Goal: Task Accomplishment & Management: Use online tool/utility

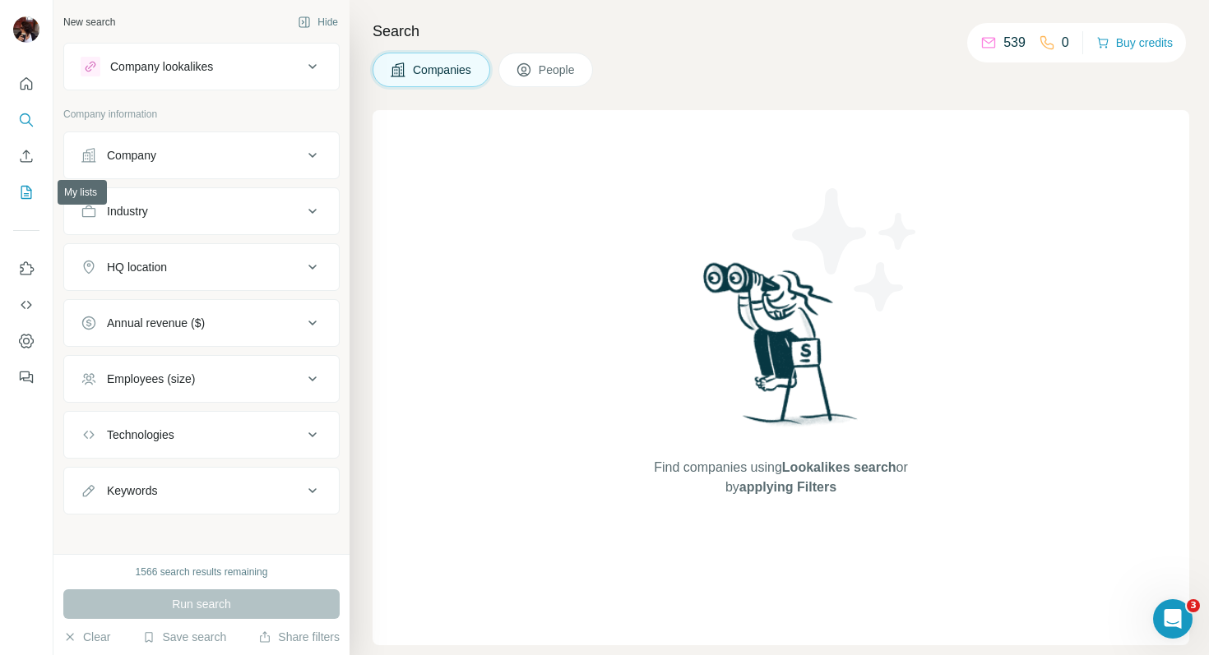
click at [28, 195] on icon "My lists" at bounding box center [28, 191] width 8 height 11
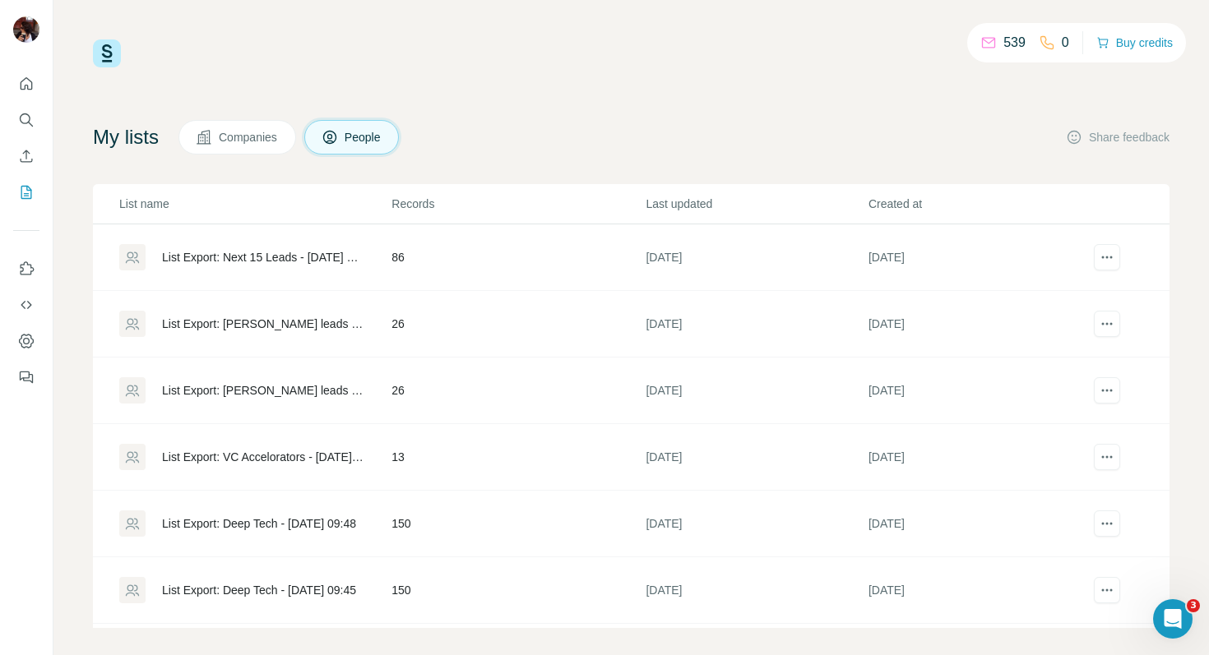
click at [216, 253] on div "List Export: Next 15 Leads - [DATE] 16:41" at bounding box center [262, 257] width 201 height 16
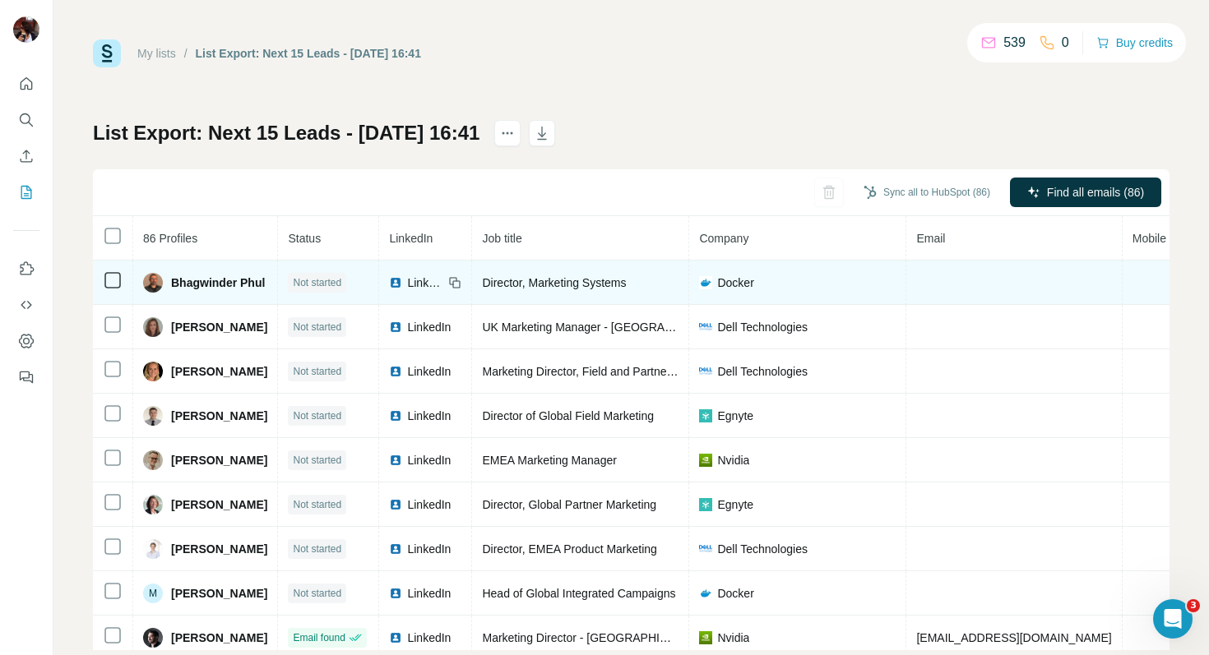
click at [443, 282] on span "LinkedIn" at bounding box center [425, 283] width 36 height 16
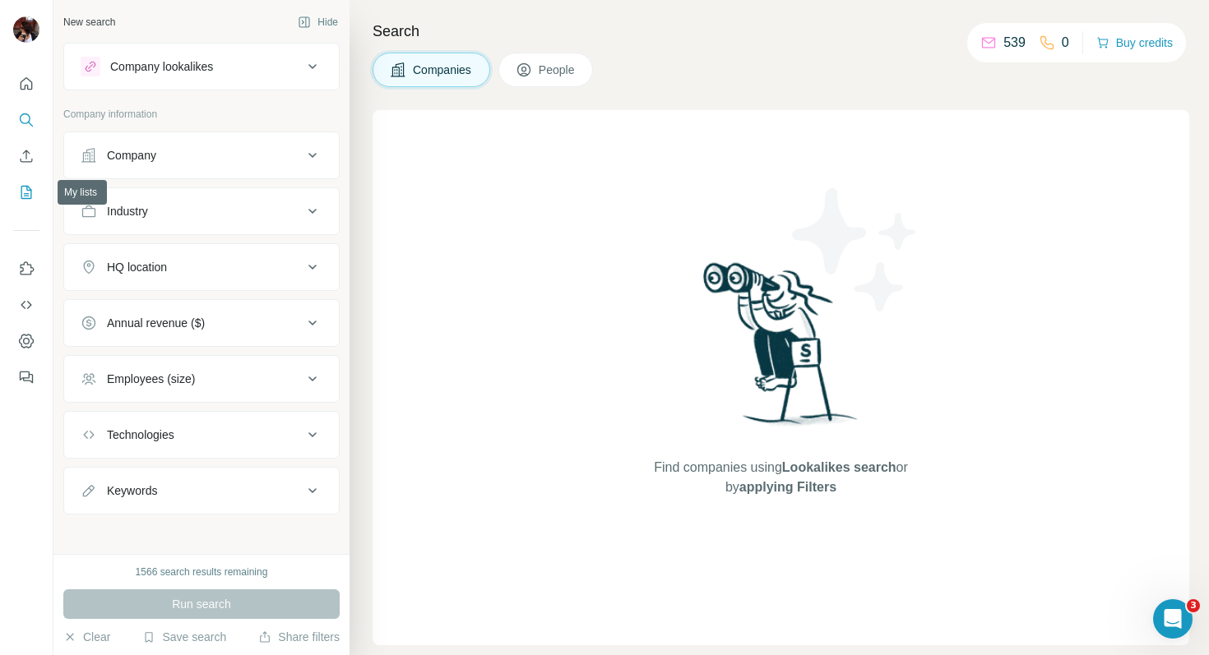
click at [28, 186] on icon "My lists" at bounding box center [26, 192] width 16 height 16
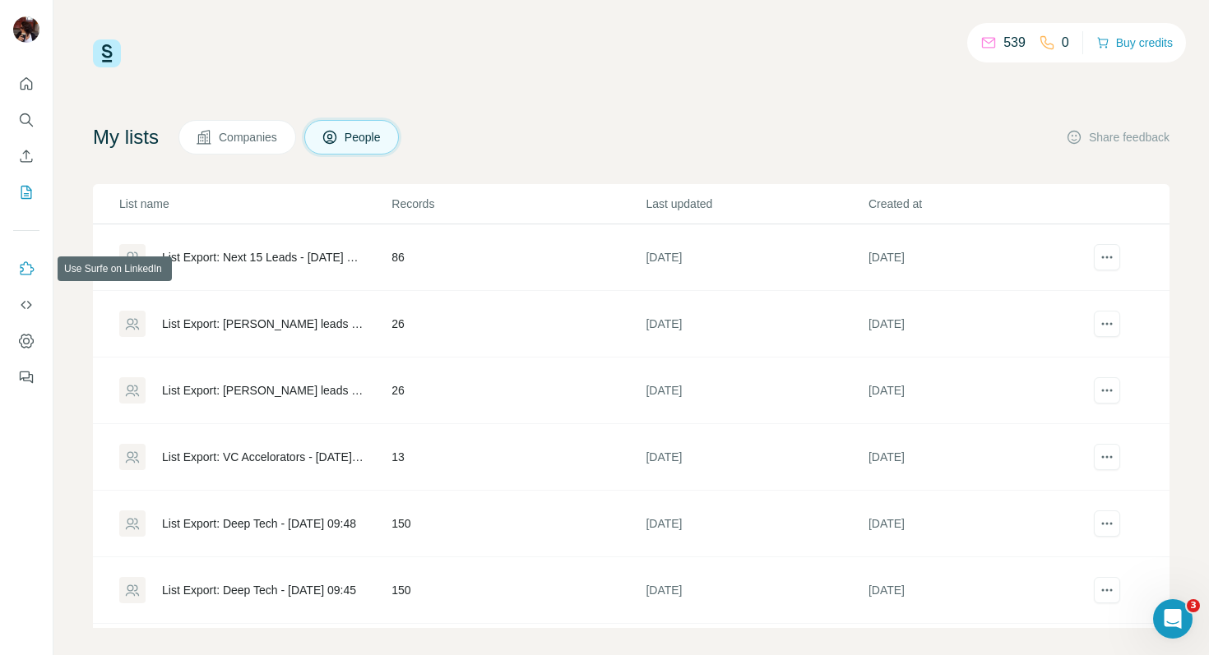
click at [29, 265] on icon "Use Surfe on LinkedIn" at bounding box center [28, 267] width 14 height 13
click at [31, 81] on icon "Quick start" at bounding box center [27, 83] width 12 height 12
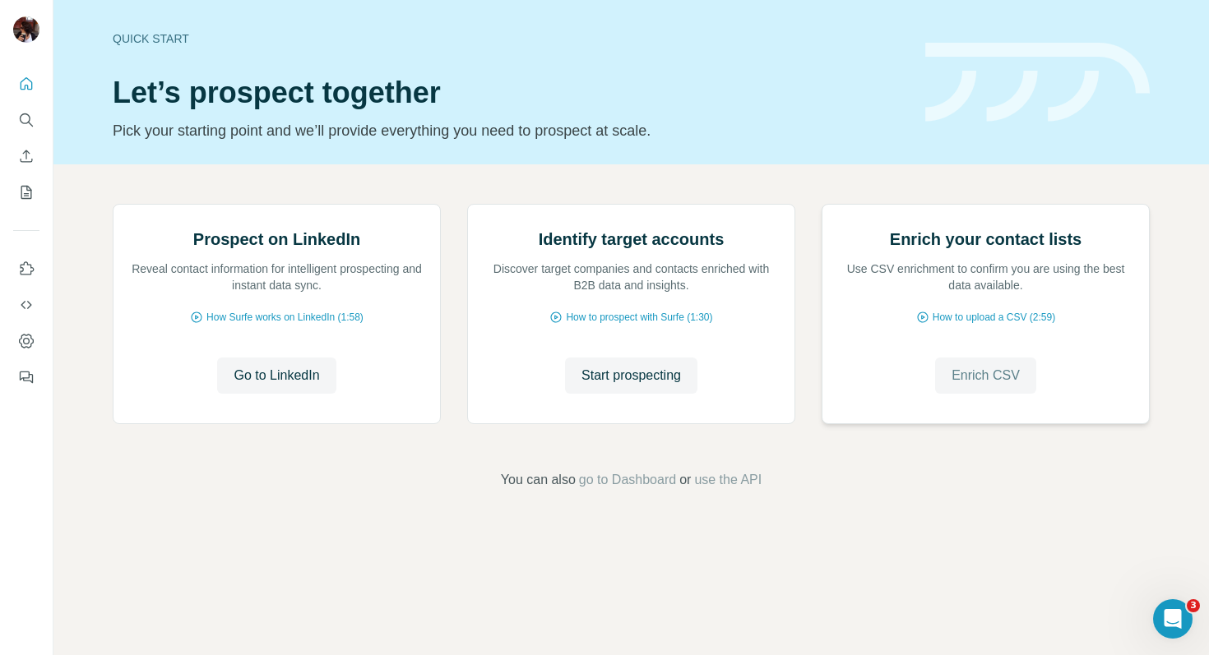
click at [968, 394] on button "Enrich CSV" at bounding box center [985, 376] width 101 height 36
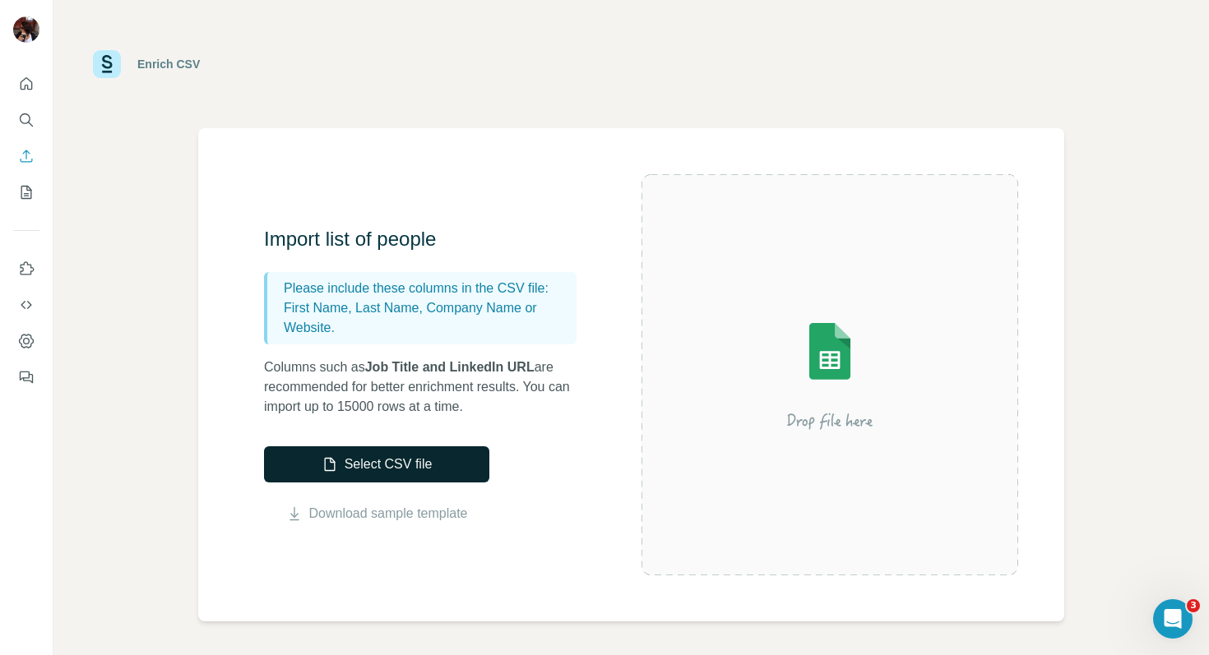
click at [436, 463] on button "Select CSV file" at bounding box center [376, 465] width 225 height 36
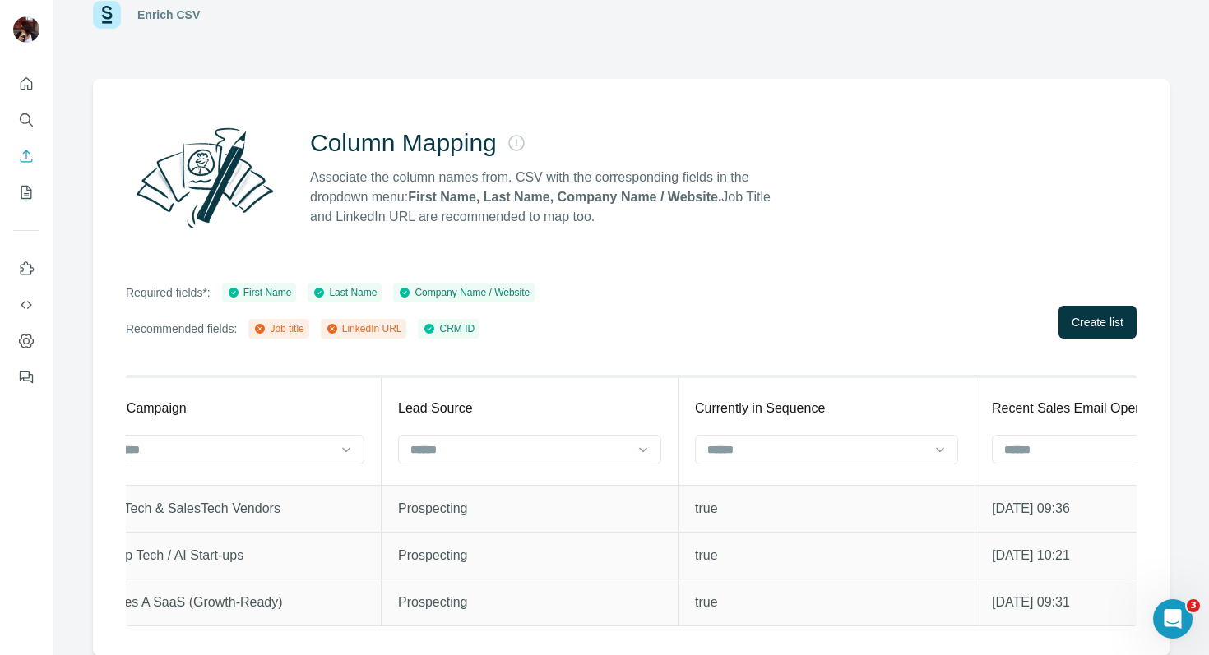
scroll to position [0, 1682]
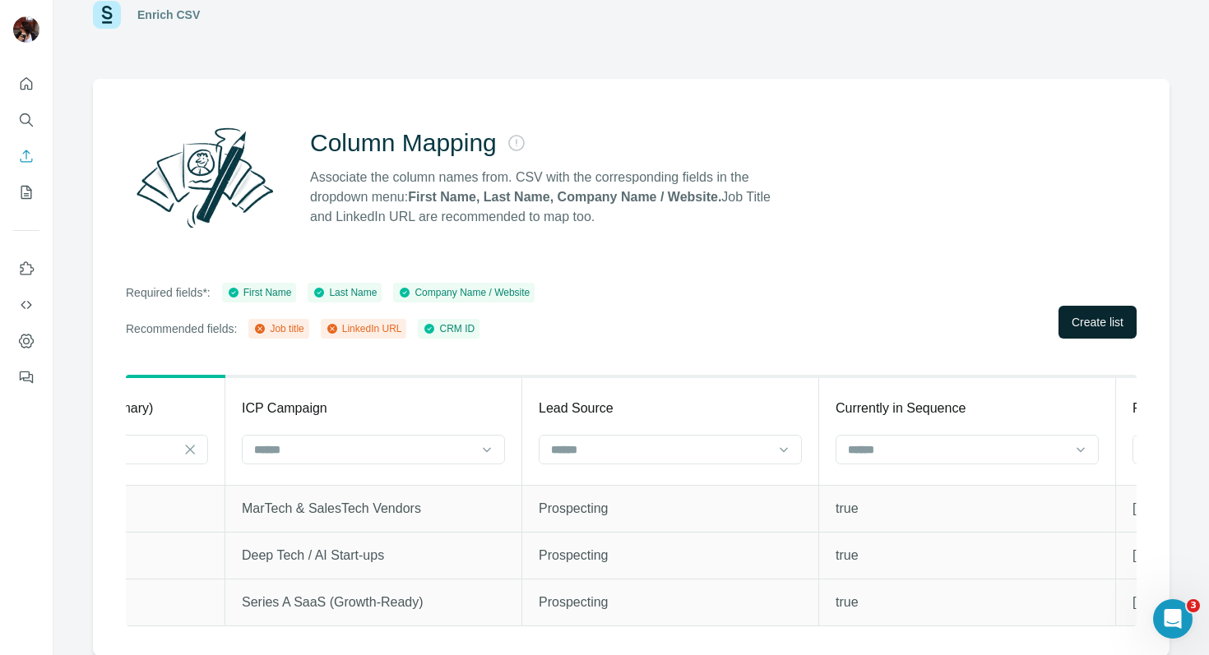
click at [1079, 325] on span "Create list" at bounding box center [1097, 322] width 52 height 16
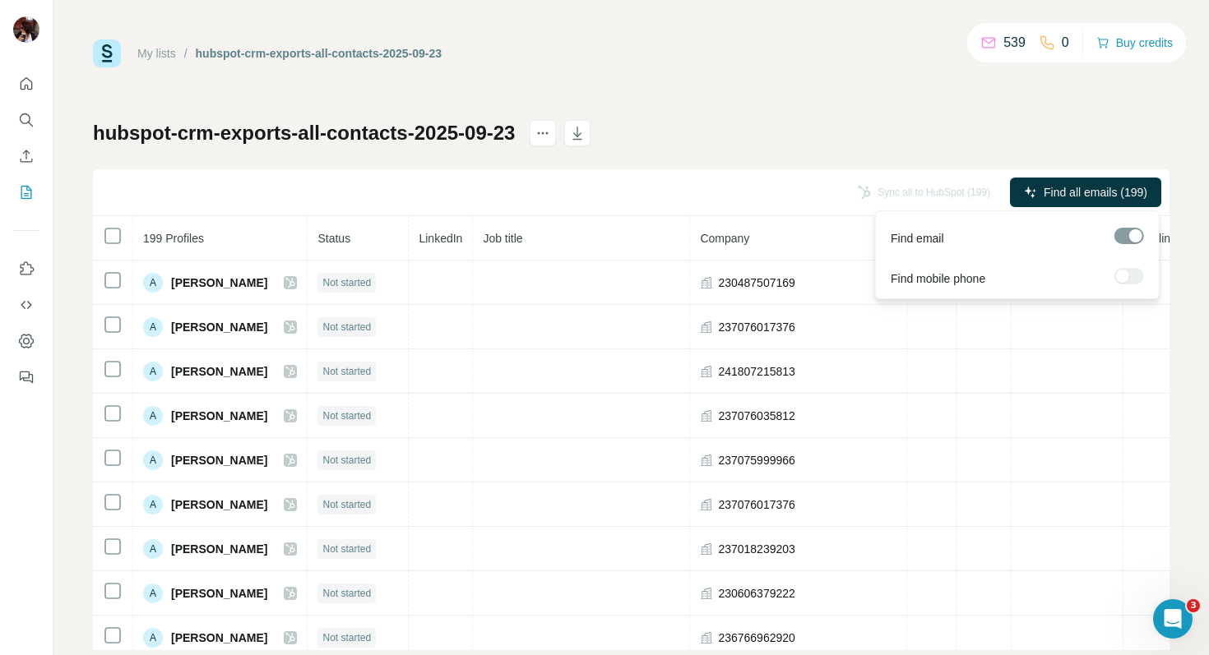
click at [1117, 229] on div at bounding box center [1129, 236] width 30 height 16
click at [1064, 191] on span "Find all emails (199)" at bounding box center [1095, 192] width 104 height 16
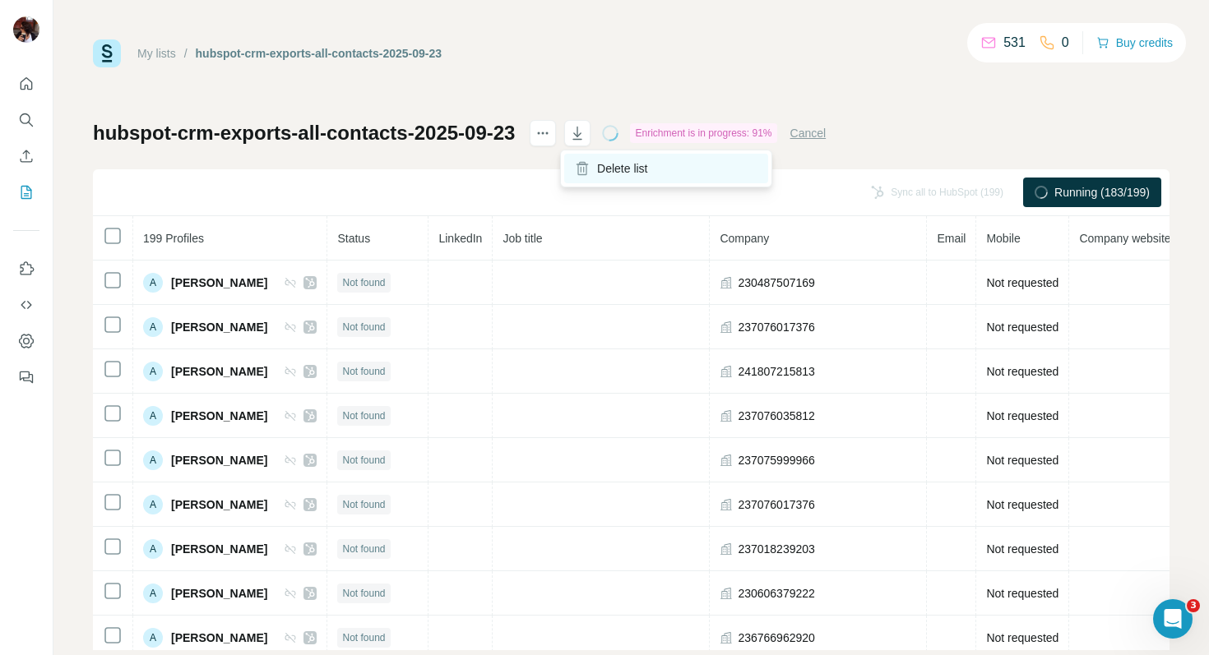
click at [576, 164] on icon at bounding box center [582, 164] width 12 height 1
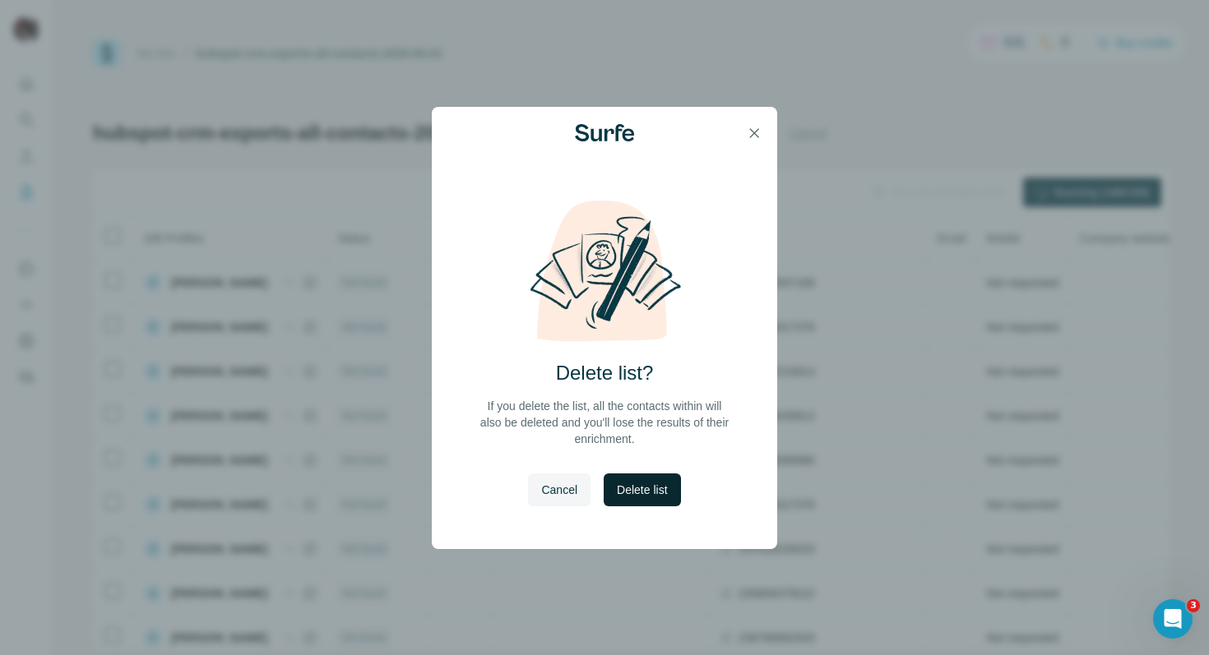
click at [621, 479] on button "Delete list" at bounding box center [642, 490] width 76 height 33
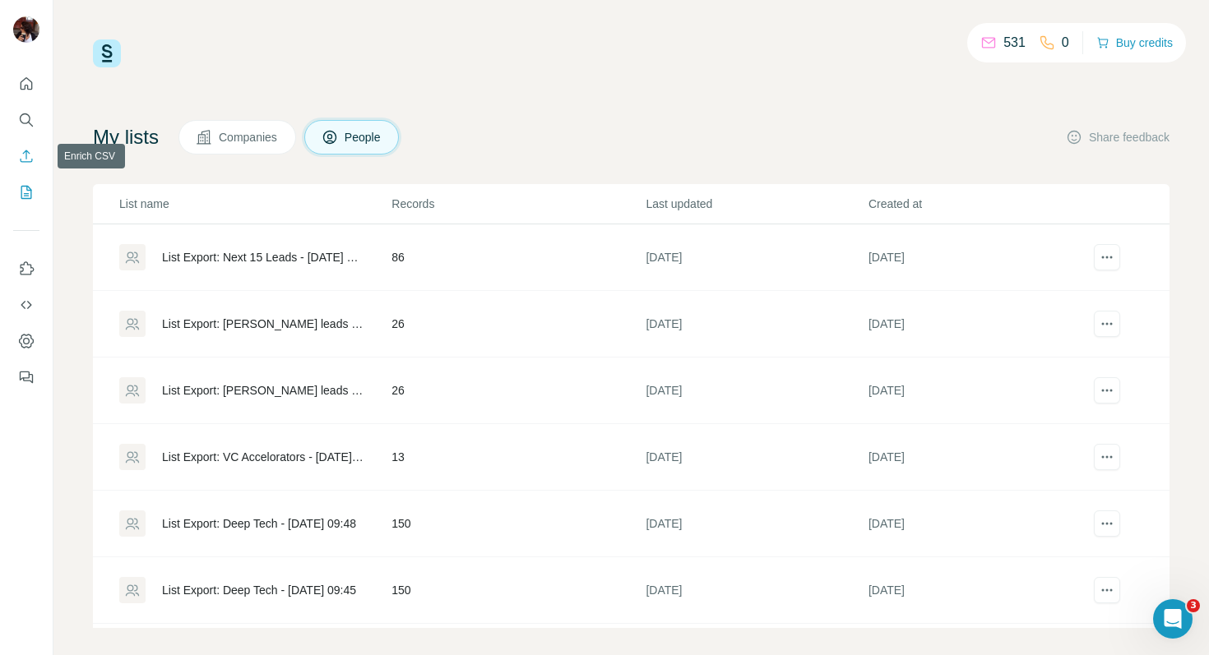
click at [25, 160] on icon "Enrich CSV" at bounding box center [26, 156] width 16 height 16
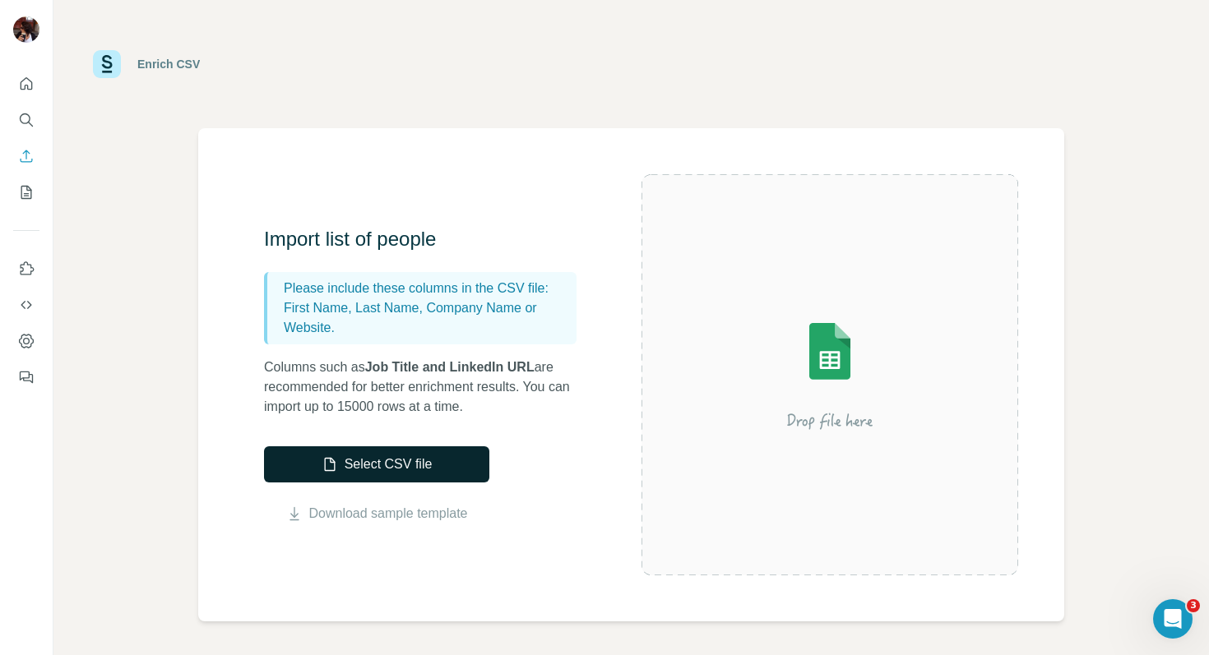
click at [377, 470] on button "Select CSV file" at bounding box center [376, 465] width 225 height 36
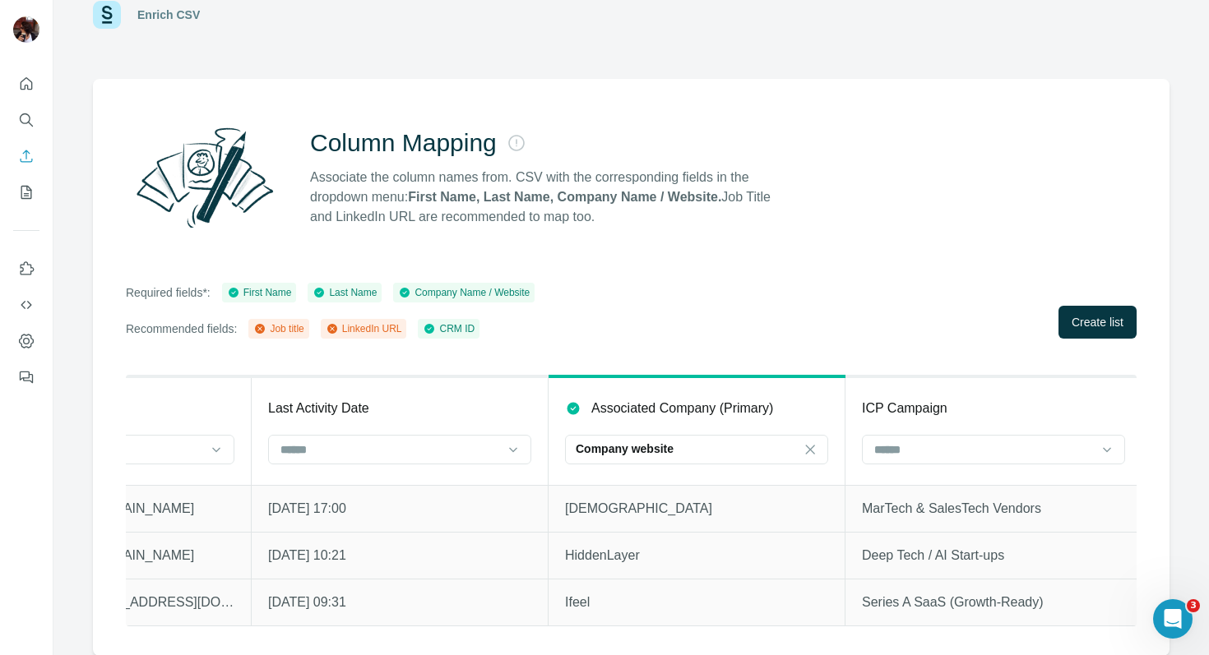
scroll to position [0, 1063]
click at [650, 456] on p "Company website" at bounding box center [624, 449] width 98 height 16
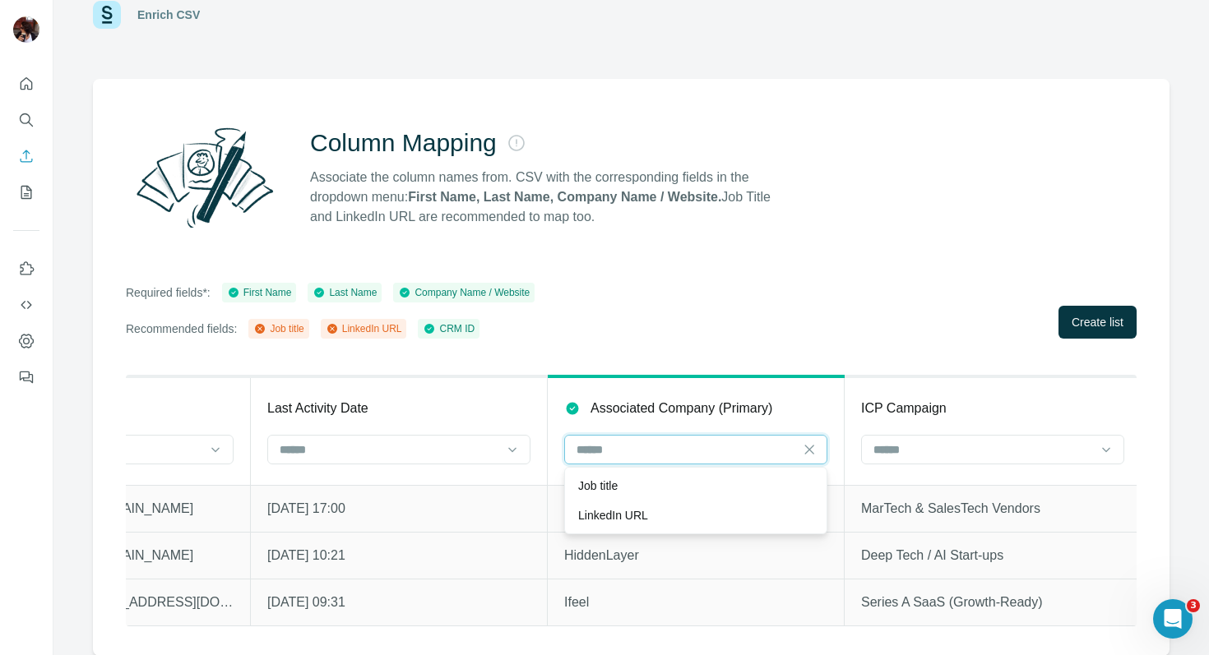
click at [650, 448] on input at bounding box center [686, 450] width 222 height 18
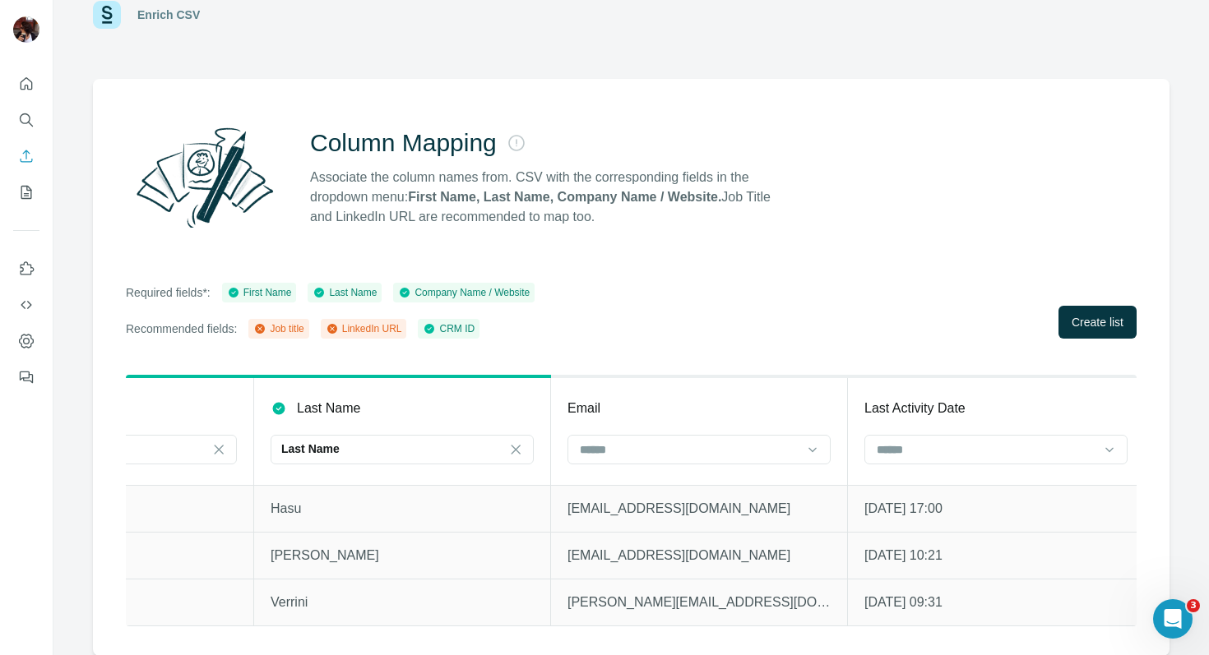
scroll to position [0, 462]
click at [650, 447] on input at bounding box center [693, 450] width 222 height 18
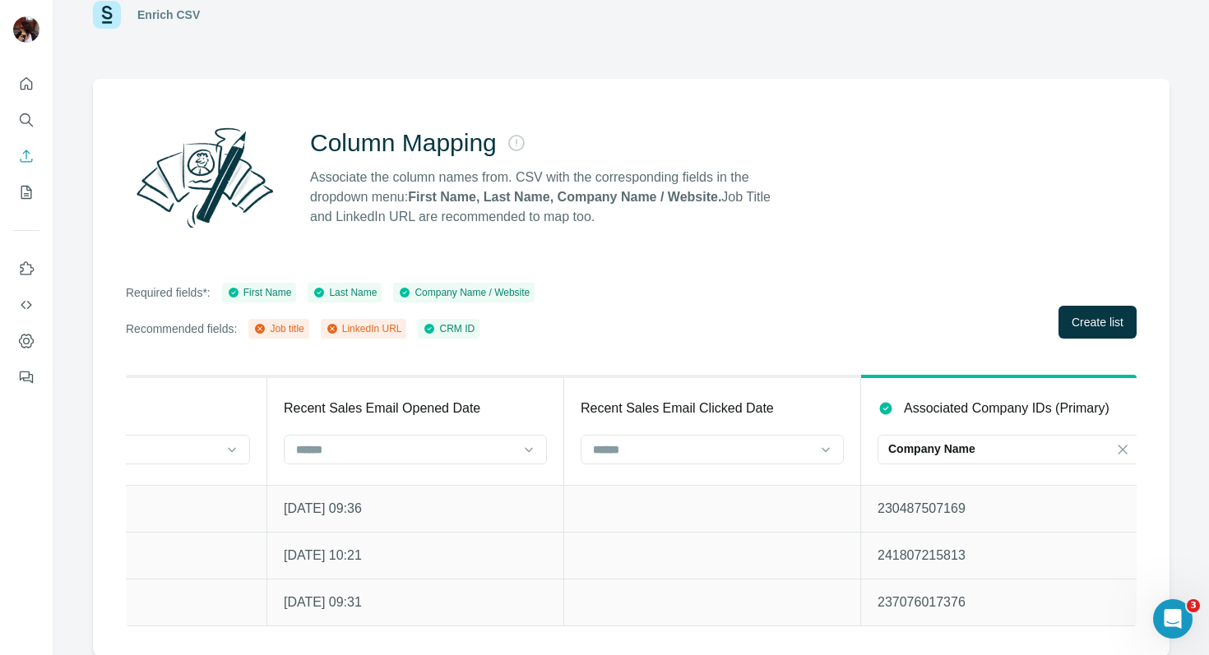
scroll to position [0, 2552]
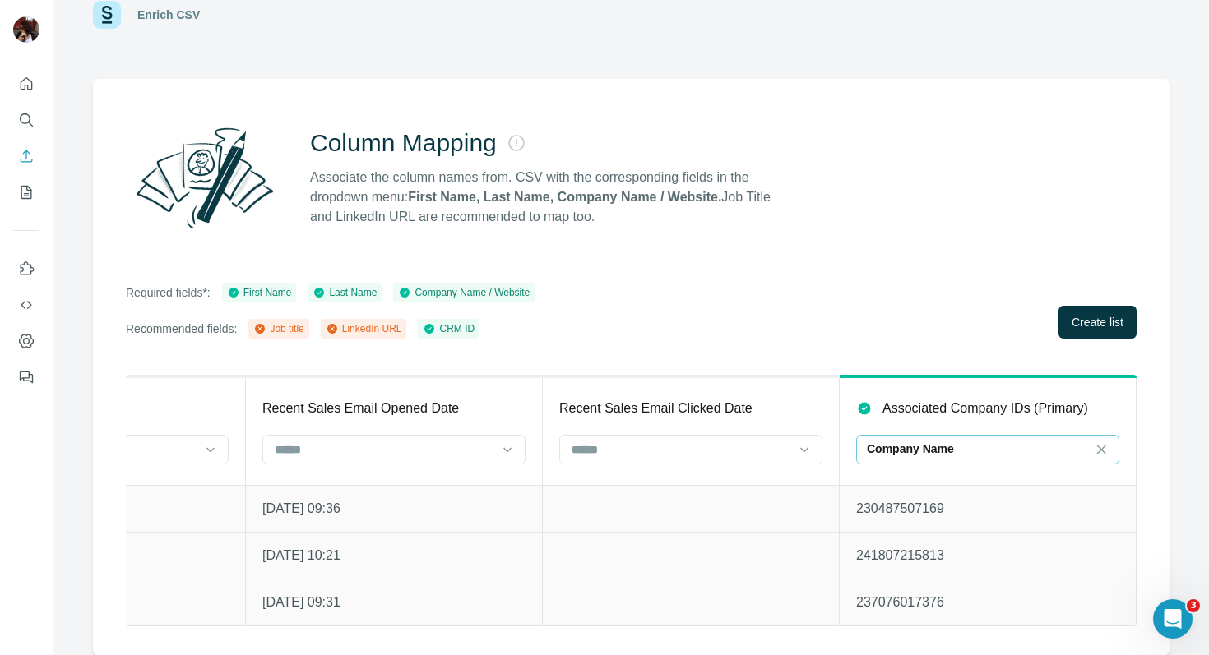
click at [953, 446] on p "Company Name" at bounding box center [910, 449] width 87 height 16
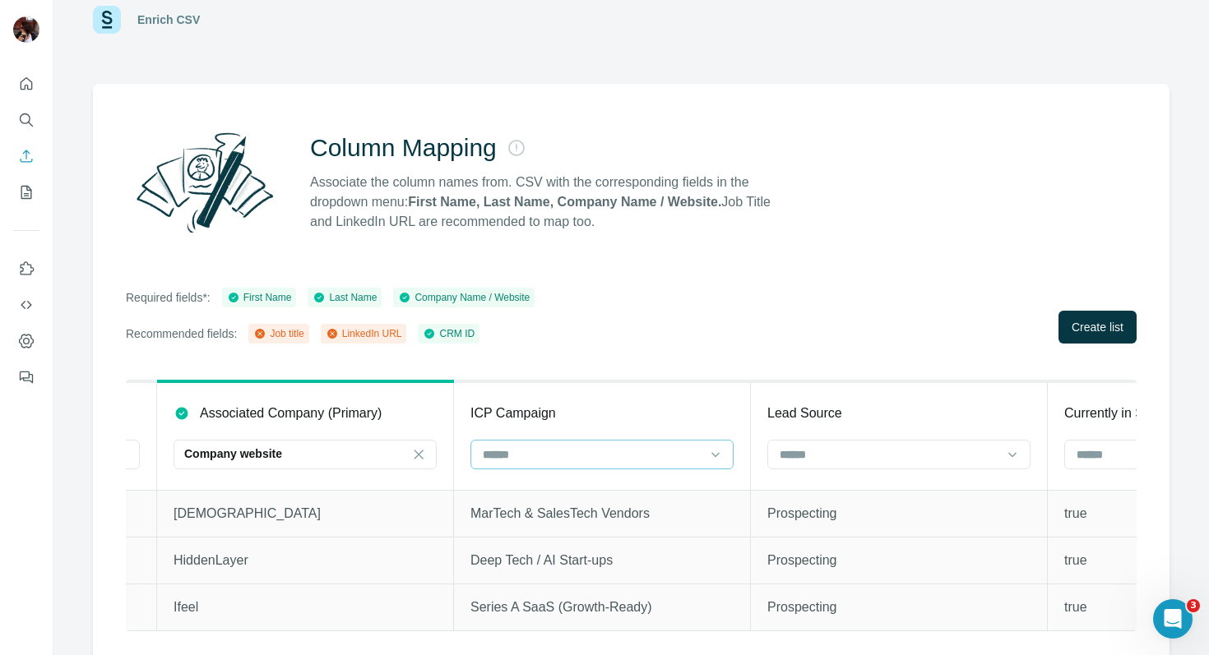
scroll to position [44, 0]
